Goal: Register for event/course

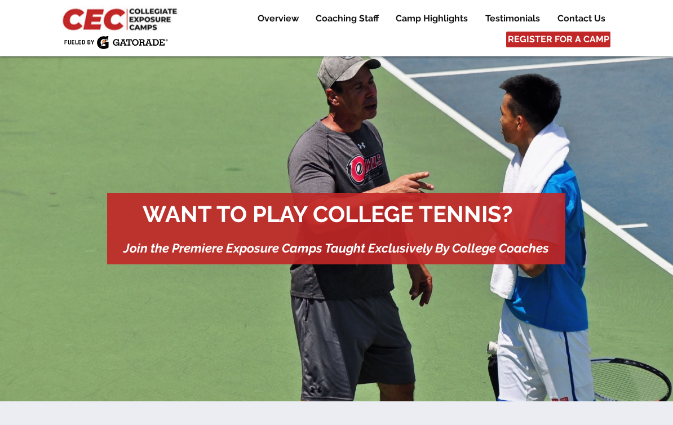
scroll to position [493, 0]
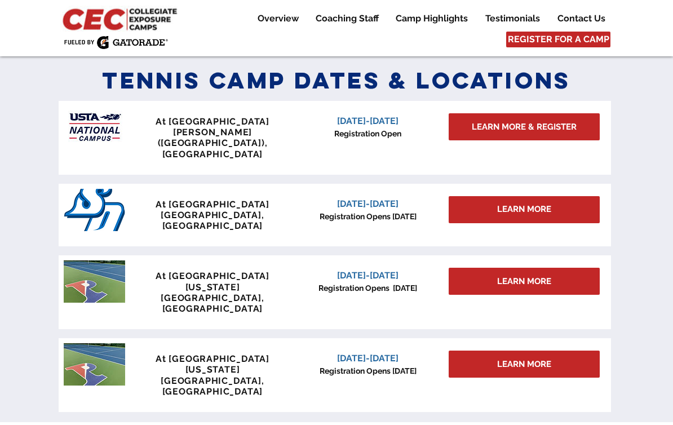
click at [544, 204] on span "LEARN MORE" at bounding box center [524, 210] width 54 height 12
click at [545, 204] on span "LEARN MORE" at bounding box center [524, 210] width 54 height 12
click at [111, 189] on img "main content" at bounding box center [94, 210] width 61 height 42
click at [546, 204] on span "LEARN MORE" at bounding box center [524, 210] width 54 height 12
click at [543, 276] on span "LEARN MORE" at bounding box center [524, 282] width 54 height 12
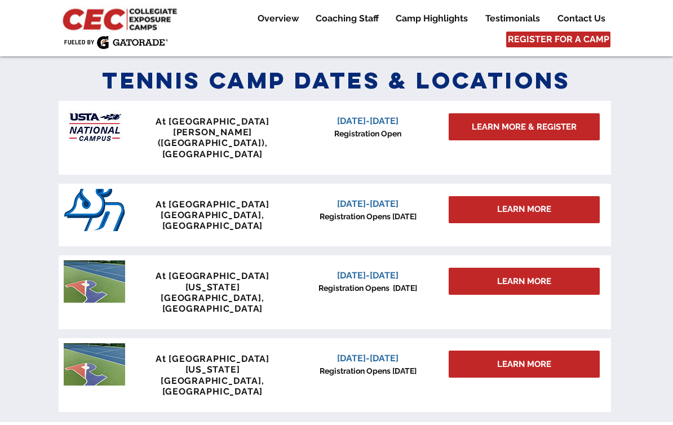
scroll to position [0, 0]
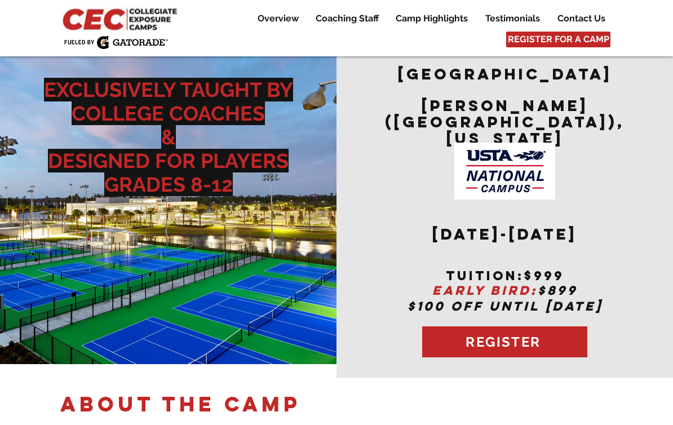
click at [581, 43] on span "REGISTER FOR A CAMP" at bounding box center [558, 39] width 101 height 12
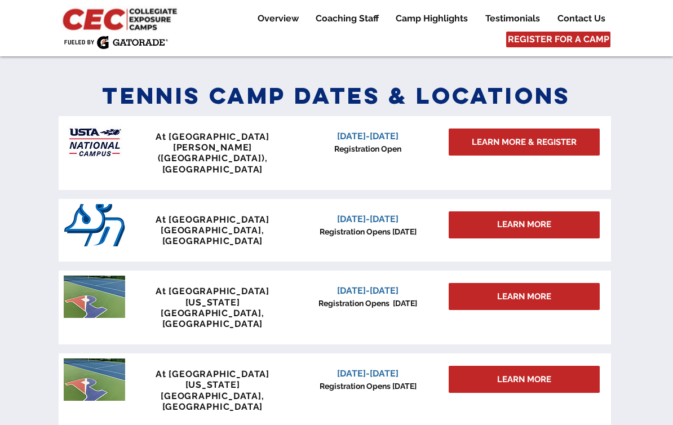
scroll to position [493, 0]
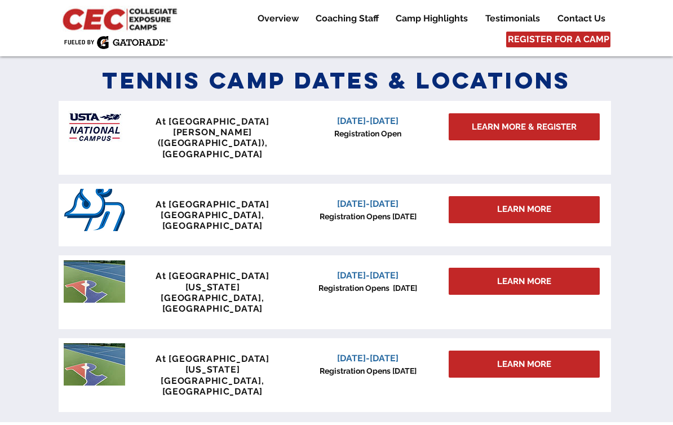
click at [540, 204] on span "LEARN MORE" at bounding box center [524, 210] width 54 height 12
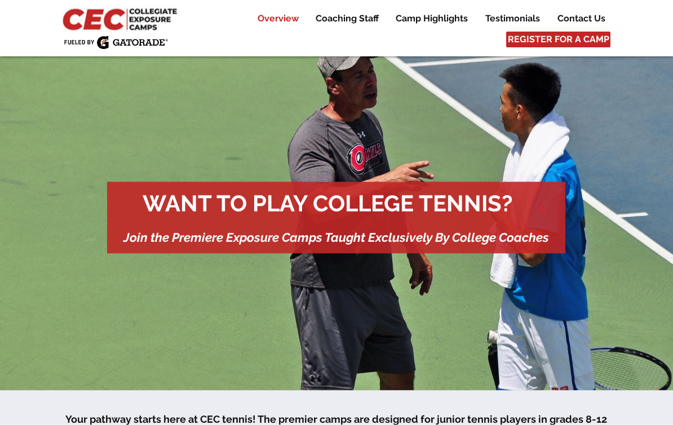
scroll to position [0, 0]
